Goal: Task Accomplishment & Management: Use online tool/utility

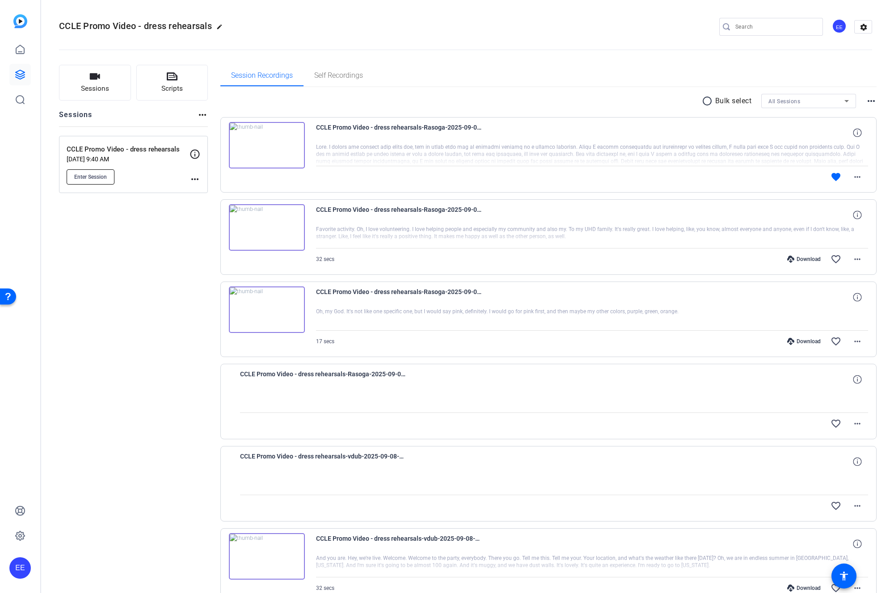
click at [91, 177] on span "Enter Session" at bounding box center [90, 176] width 33 height 7
click at [105, 180] on button "Enter Session" at bounding box center [91, 176] width 48 height 15
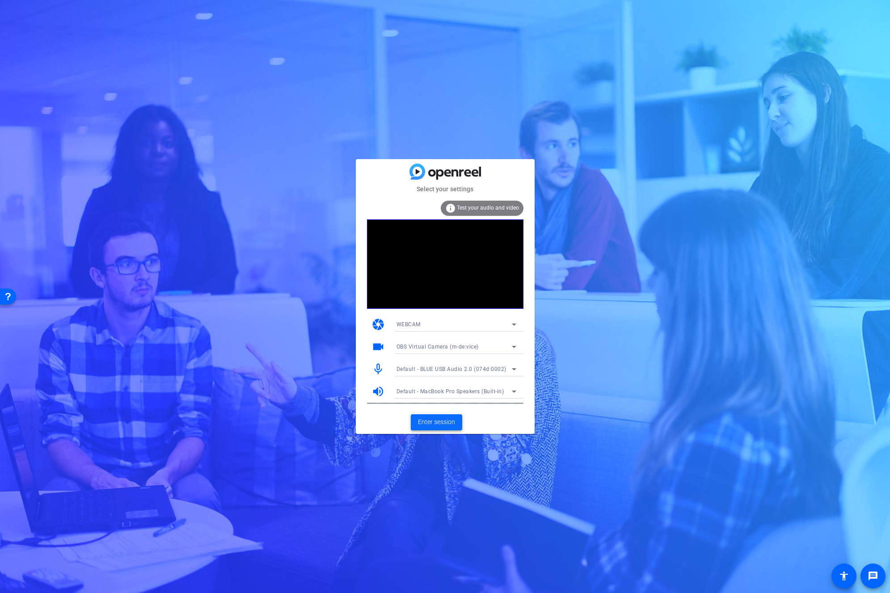
click at [437, 428] on span at bounding box center [436, 422] width 51 height 21
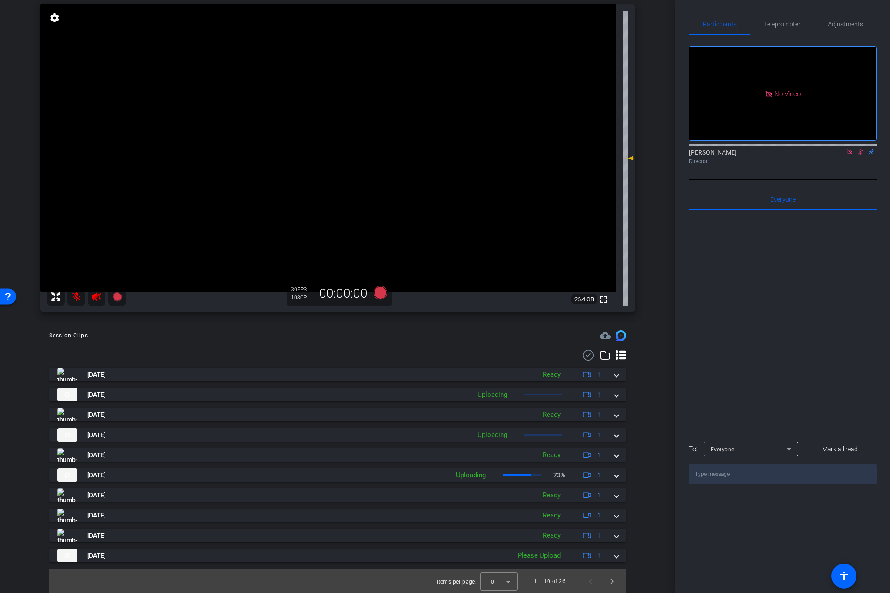
scroll to position [90, 0]
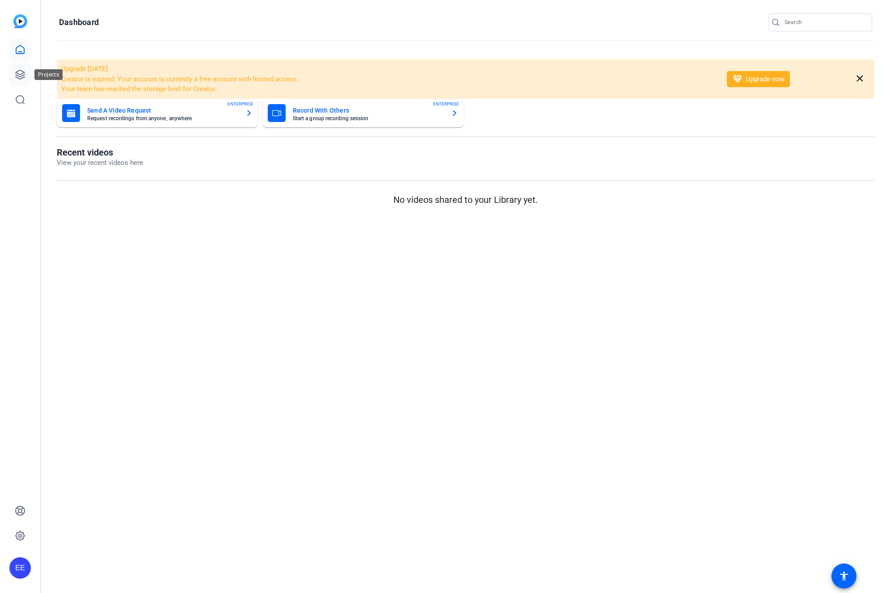
click at [24, 74] on icon at bounding box center [20, 74] width 9 height 9
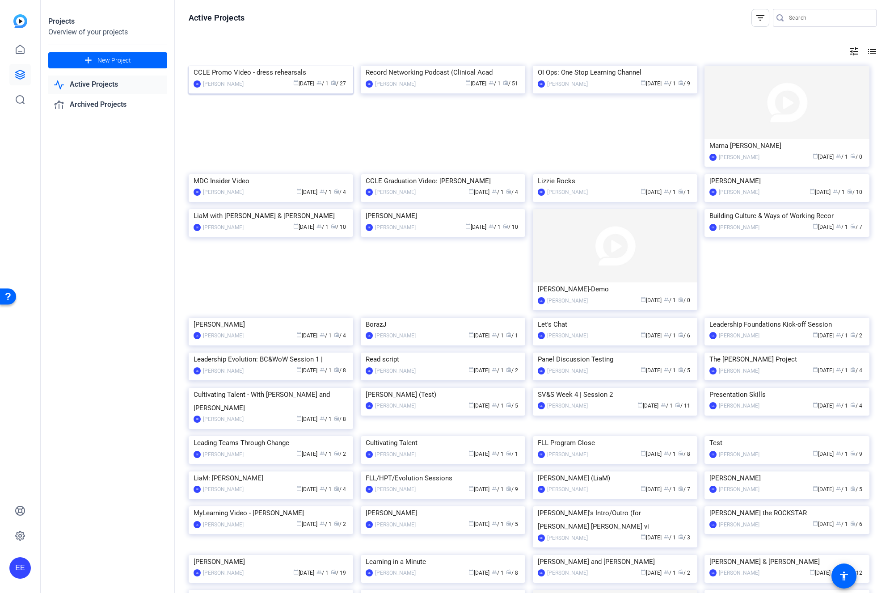
click at [261, 66] on img at bounding box center [271, 66] width 164 height 0
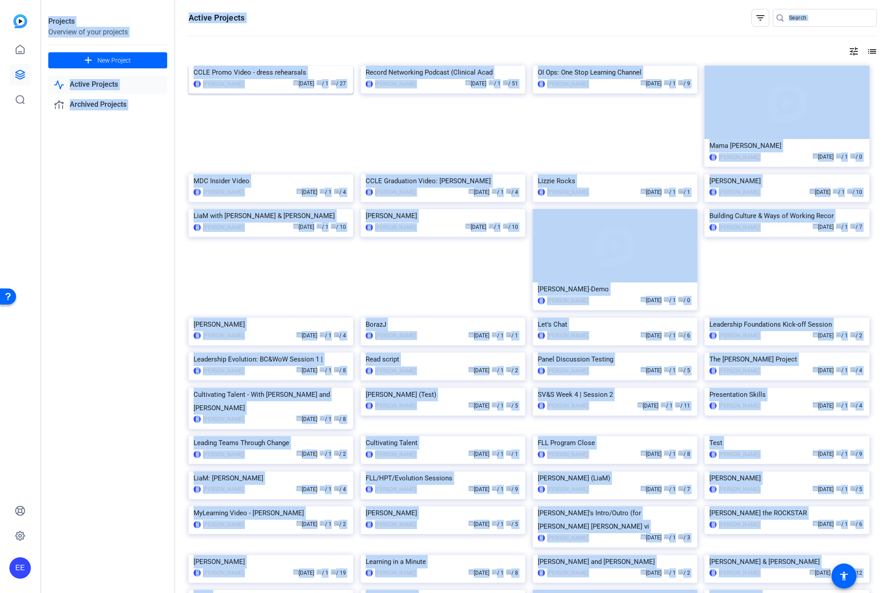
click at [261, 99] on div "Projects Overview of your projects add New Project Active Projects Archived Pro…" at bounding box center [465, 296] width 849 height 593
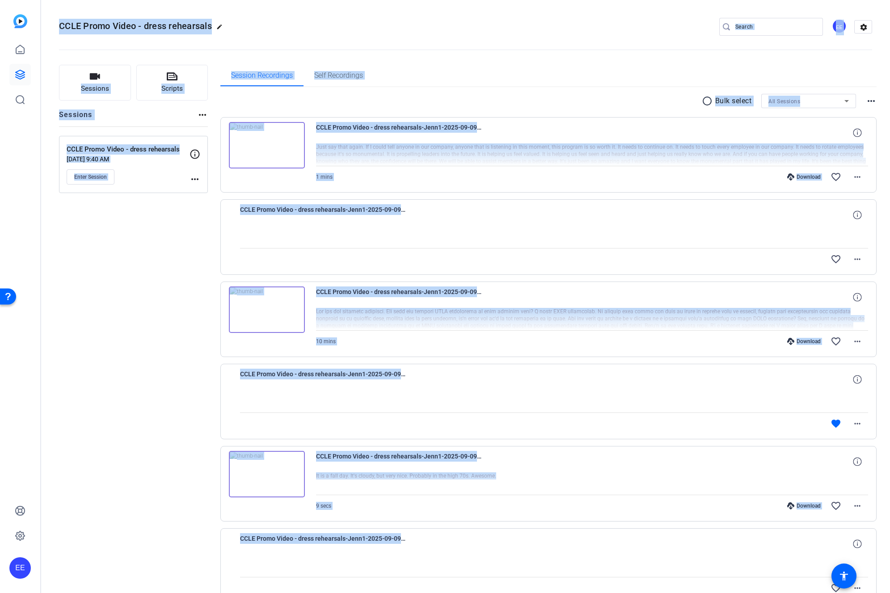
click at [137, 276] on div "Sessions Scripts Sessions more_horiz CCLE Promo Video - dress rehearsals Sep 02…" at bounding box center [133, 521] width 149 height 912
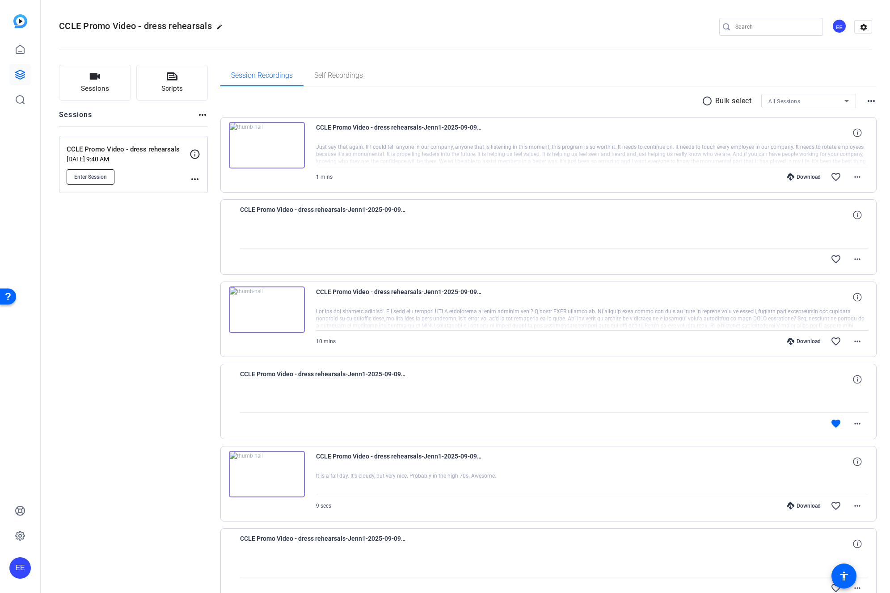
click at [98, 180] on span "Enter Session" at bounding box center [90, 176] width 33 height 7
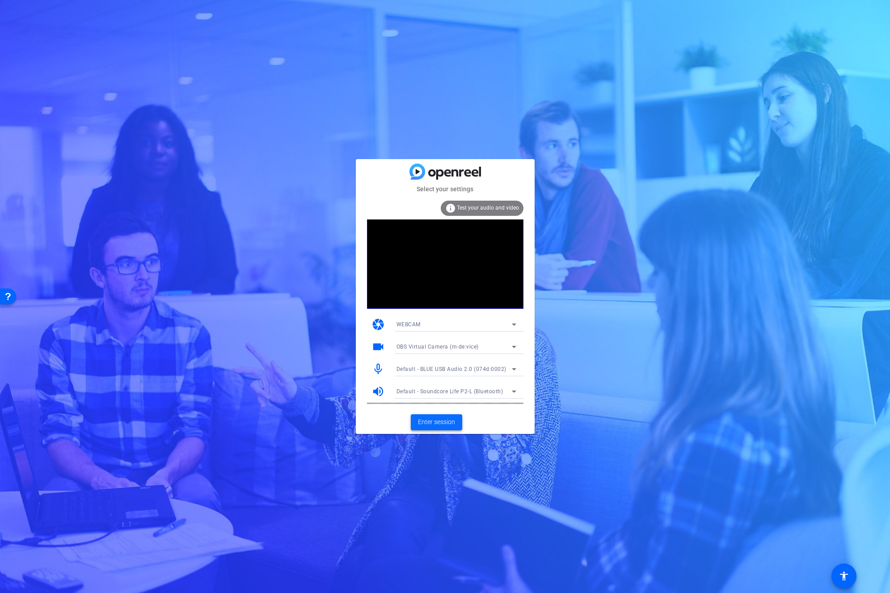
click at [448, 420] on span "Enter session" at bounding box center [436, 421] width 37 height 9
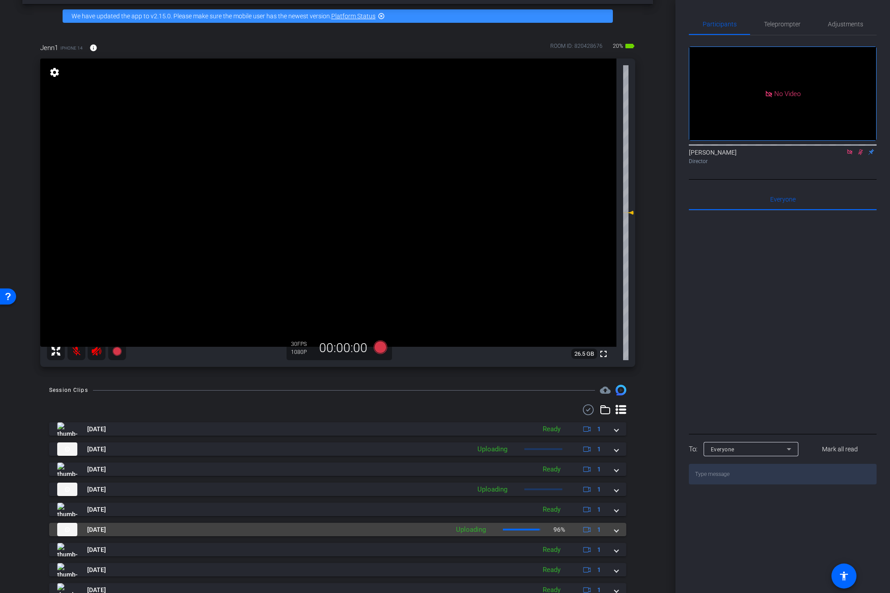
scroll to position [52, 0]
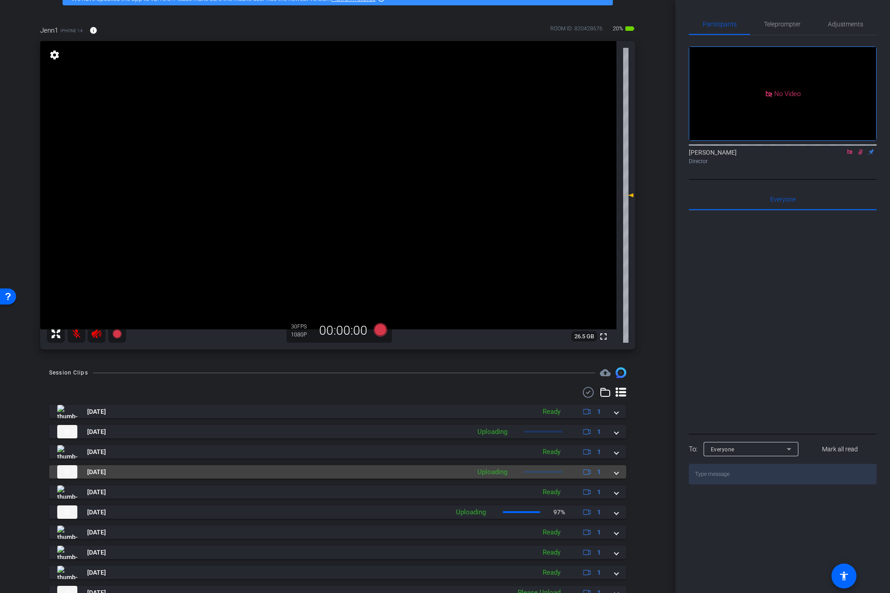
click at [616, 474] on span at bounding box center [616, 471] width 4 height 9
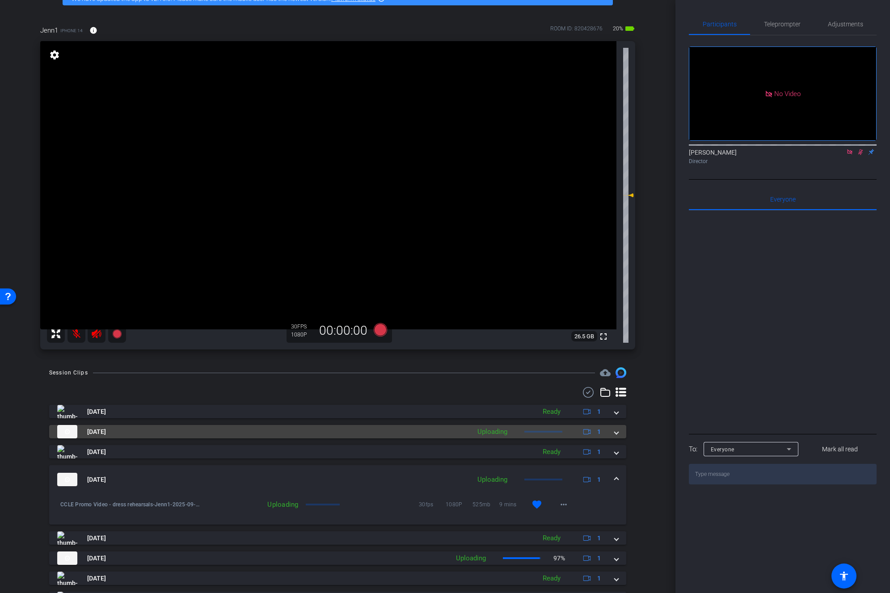
click at [614, 433] on span at bounding box center [616, 431] width 4 height 9
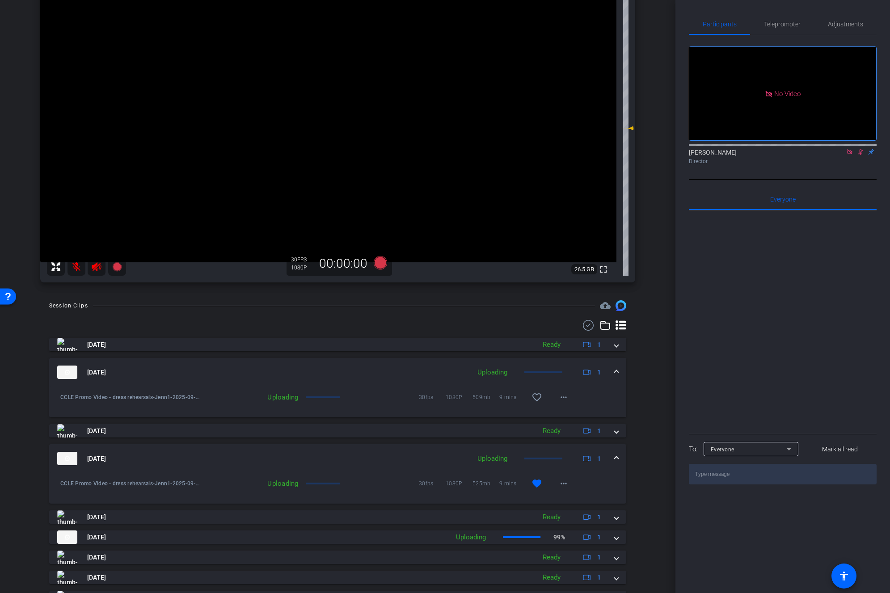
scroll to position [125, 0]
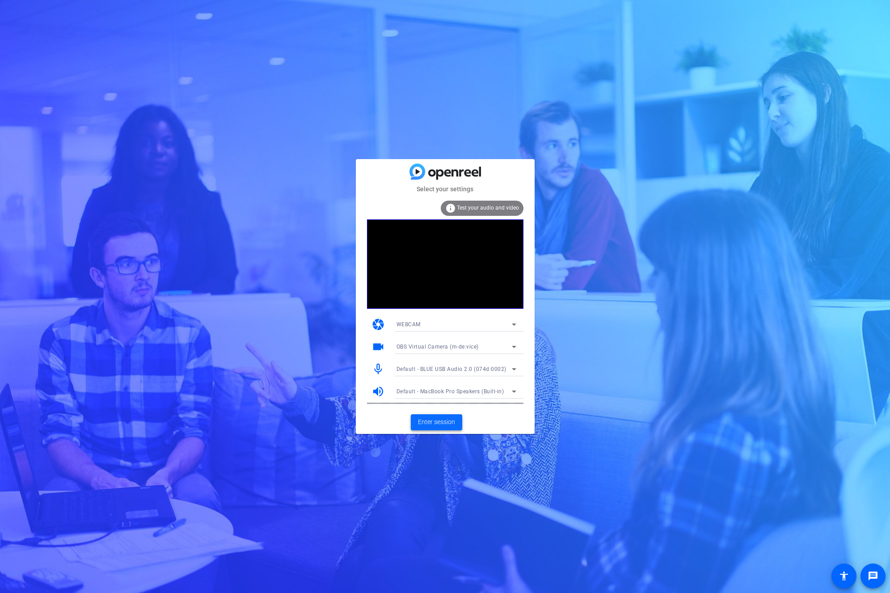
click at [435, 420] on span "Enter session" at bounding box center [436, 421] width 37 height 9
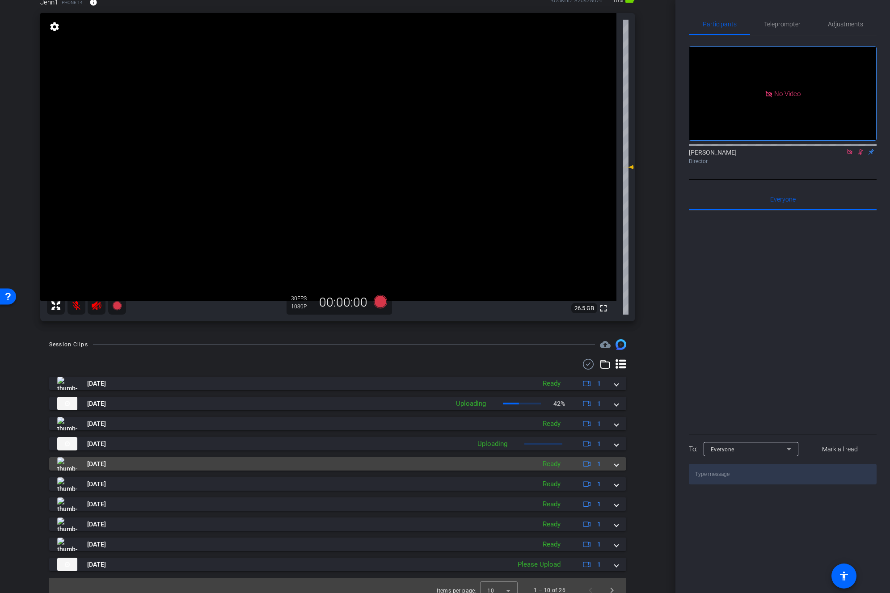
scroll to position [90, 0]
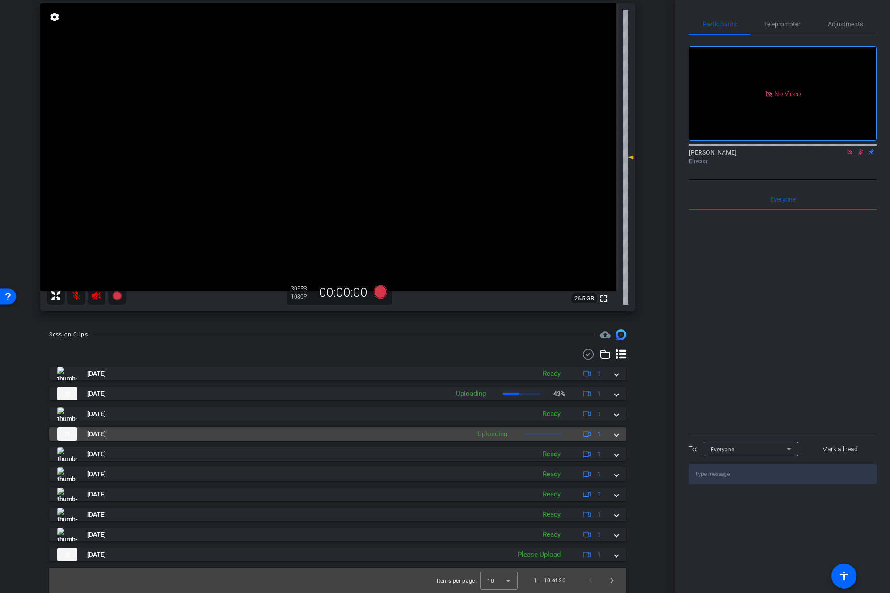
click at [620, 435] on mat-expansion-panel-header "Sep 9, 2025 Uploading 1" at bounding box center [337, 433] width 577 height 13
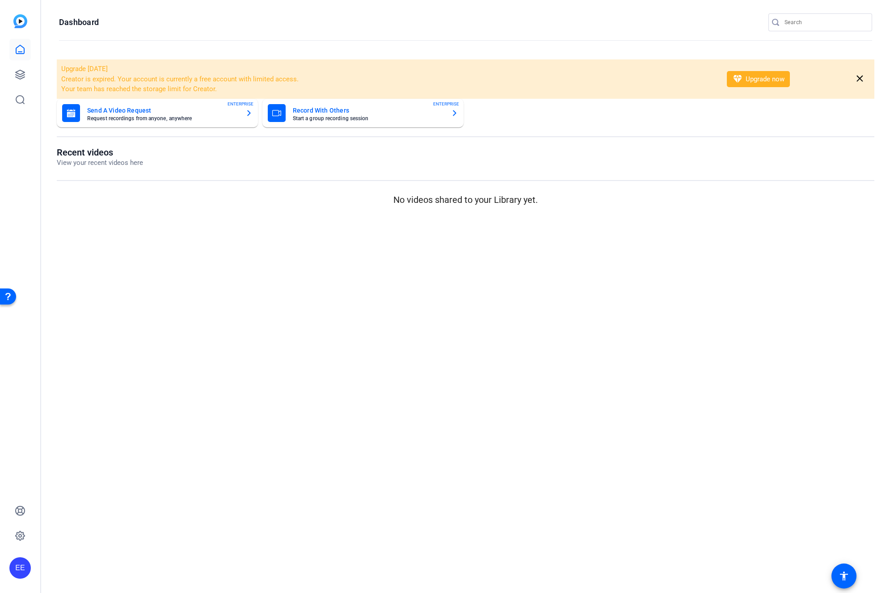
click at [17, 21] on img at bounding box center [20, 21] width 14 height 14
click at [18, 104] on icon at bounding box center [20, 99] width 11 height 11
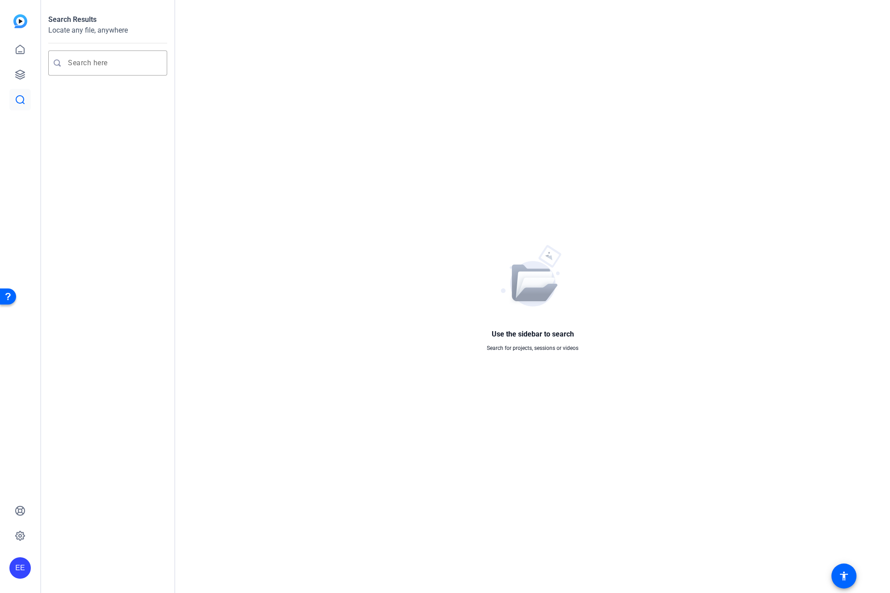
click at [22, 564] on div "EE" at bounding box center [19, 567] width 21 height 21
click at [21, 529] on div at bounding box center [445, 296] width 890 height 593
click at [21, 512] on icon at bounding box center [20, 510] width 9 height 9
